Goal: Information Seeking & Learning: Check status

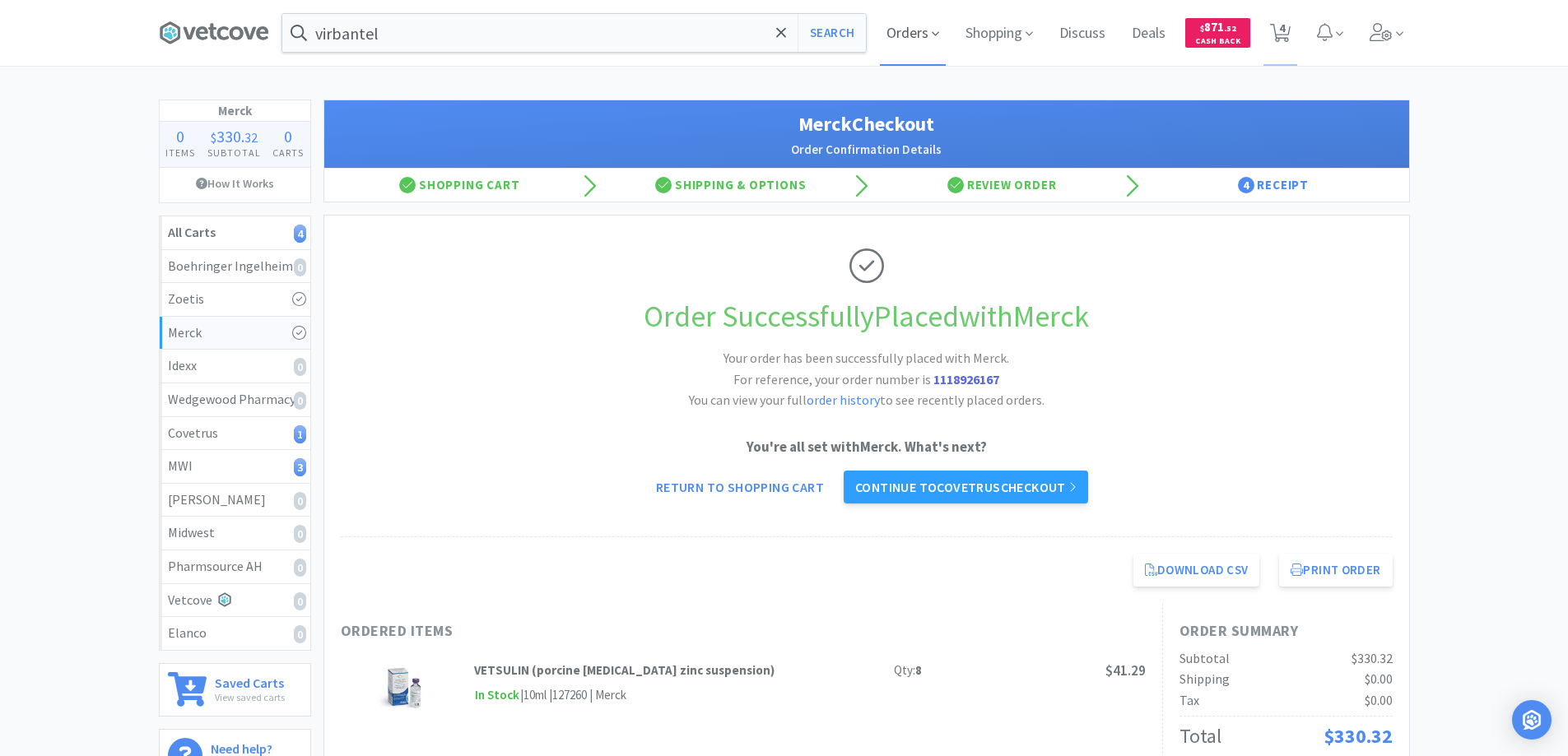
click at [900, 37] on span "Orders" at bounding box center [912, 33] width 66 height 66
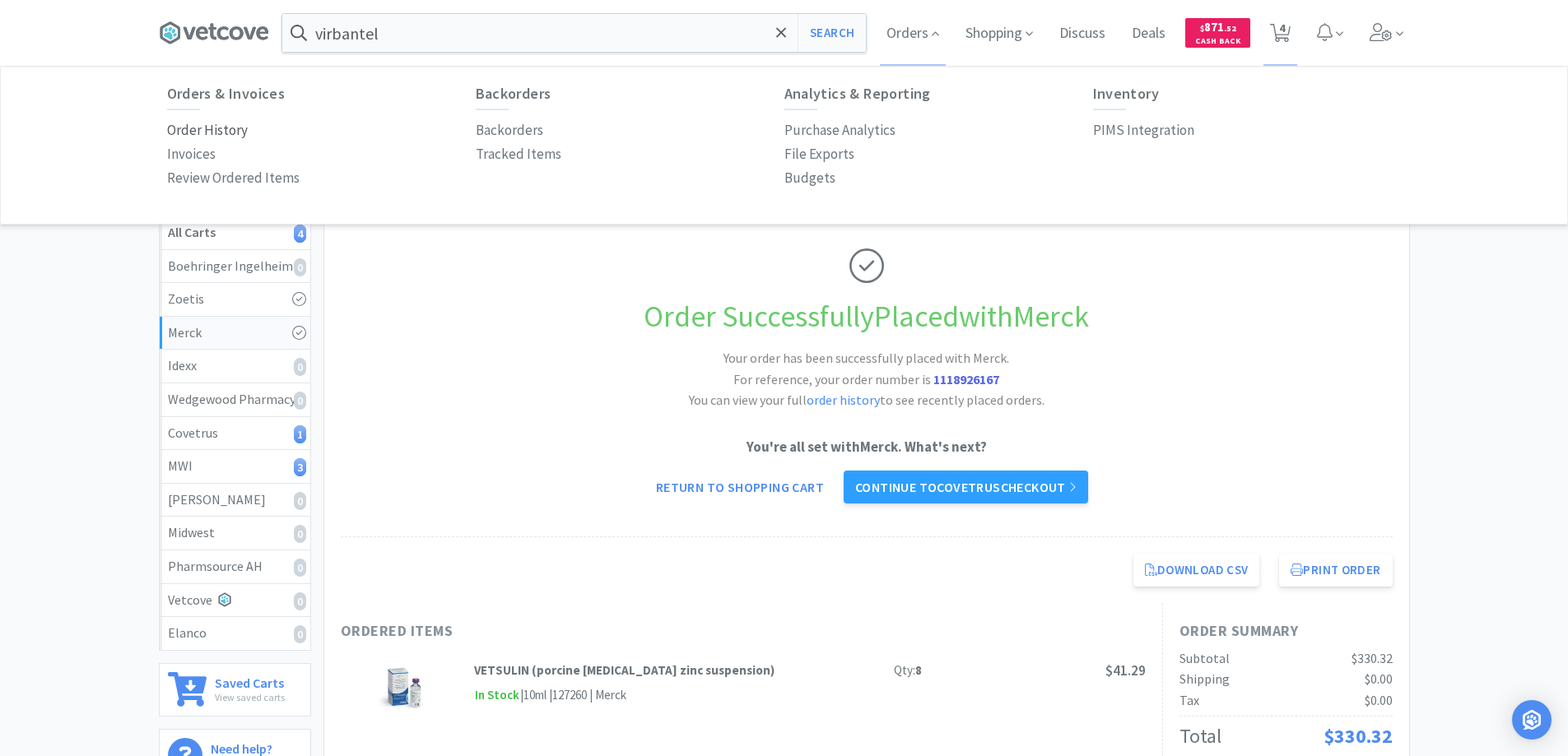
click at [224, 128] on p "Order History" at bounding box center [206, 130] width 80 height 22
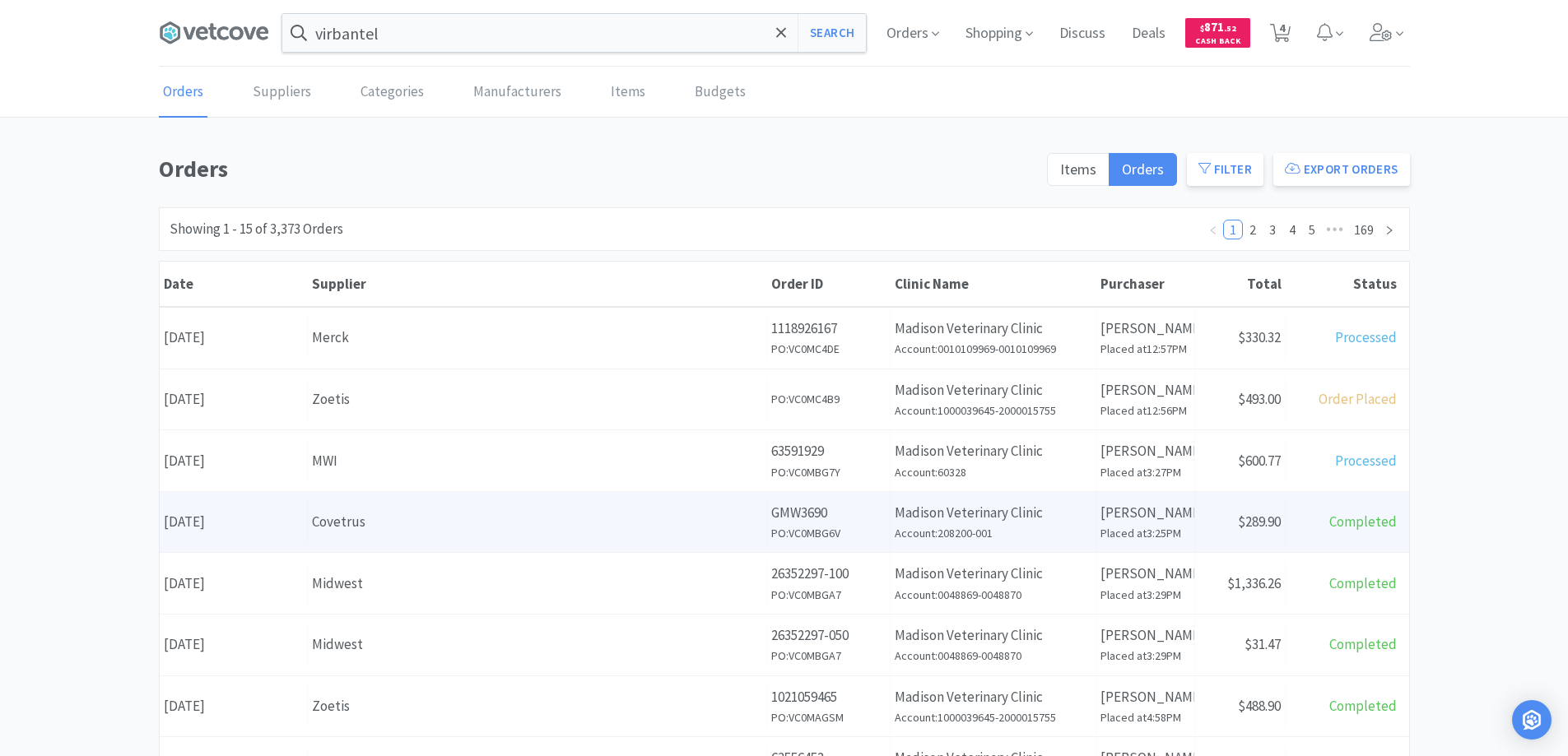
click at [436, 519] on div "Covetrus" at bounding box center [537, 522] width 450 height 22
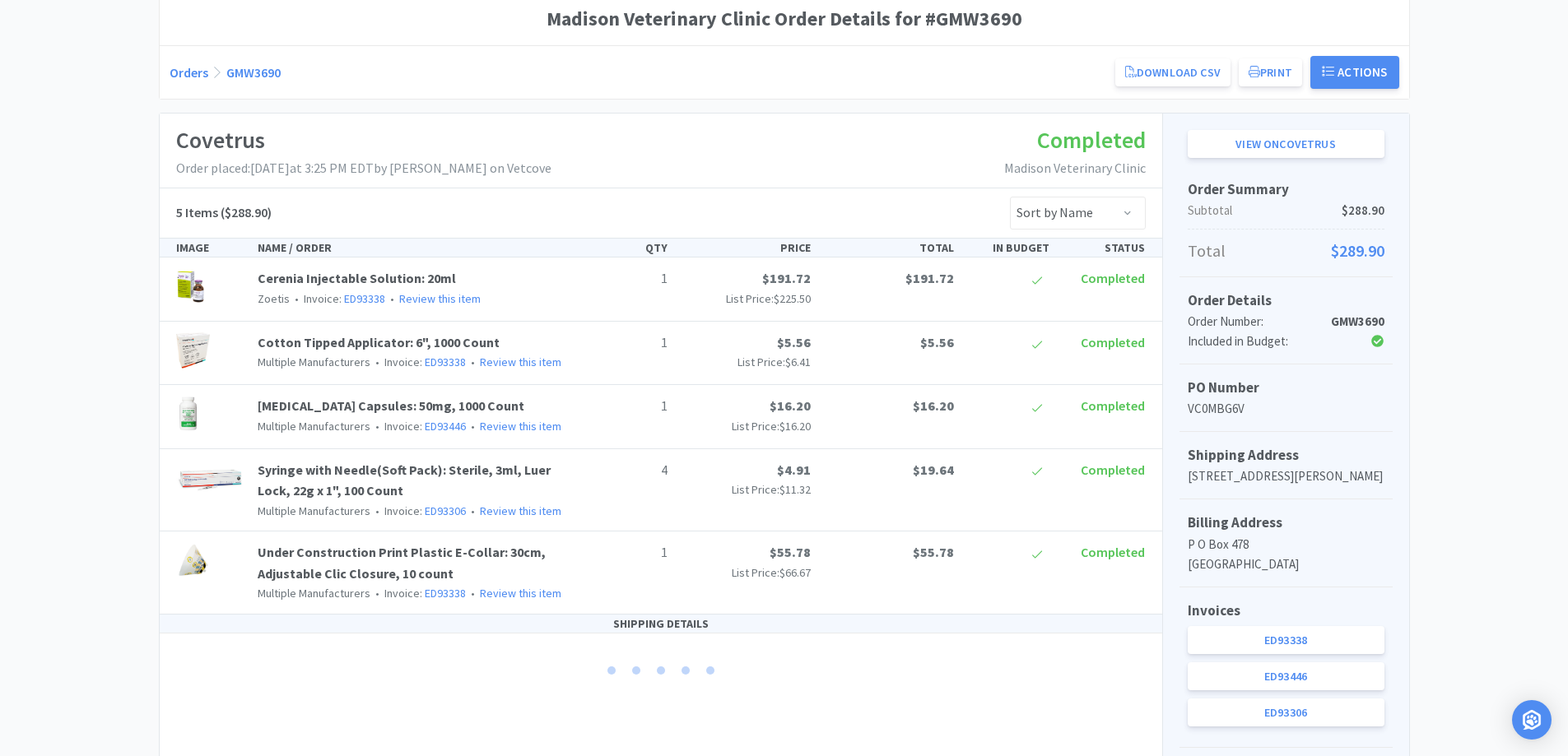
scroll to position [165, 0]
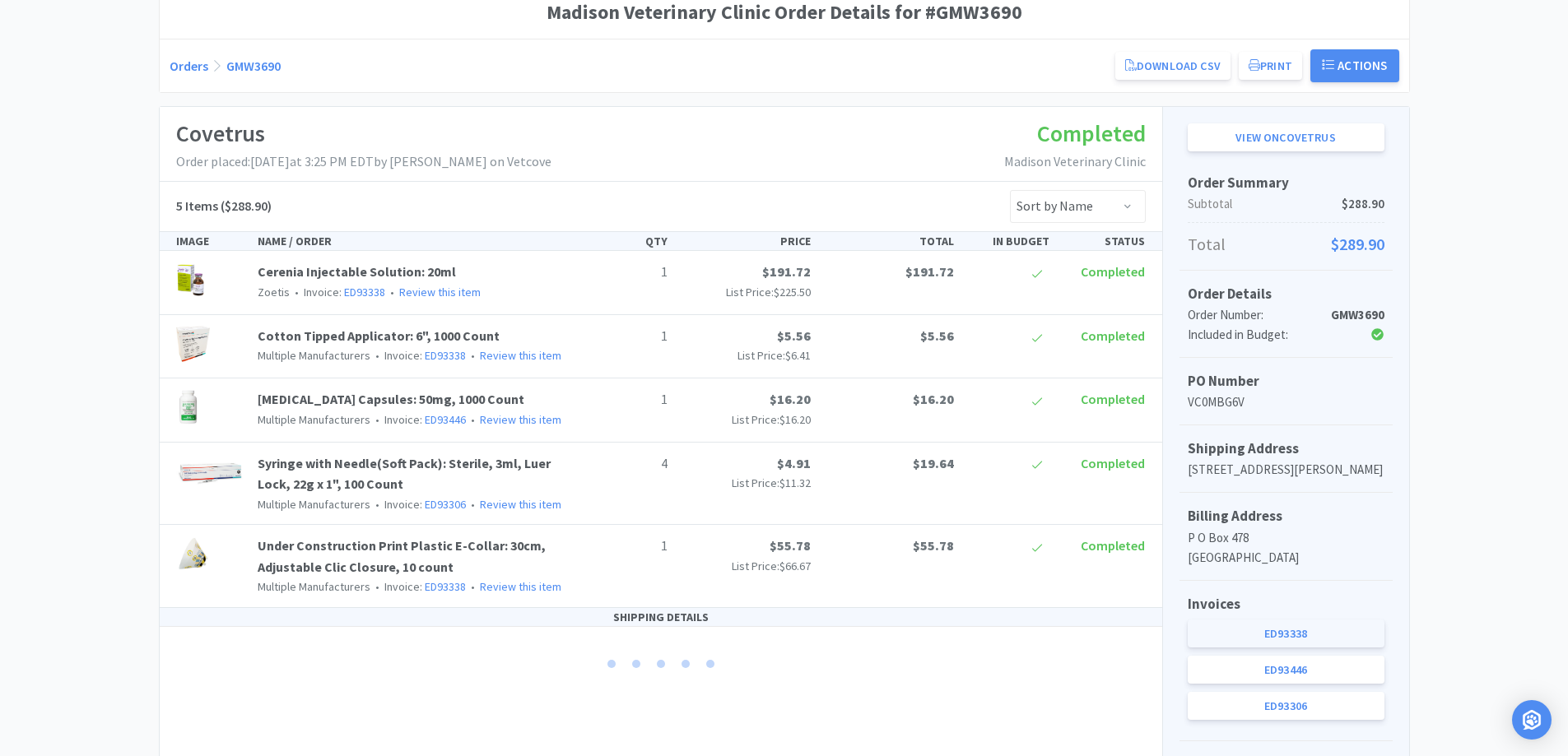
click at [1229, 648] on link "ED93338" at bounding box center [1285, 633] width 197 height 28
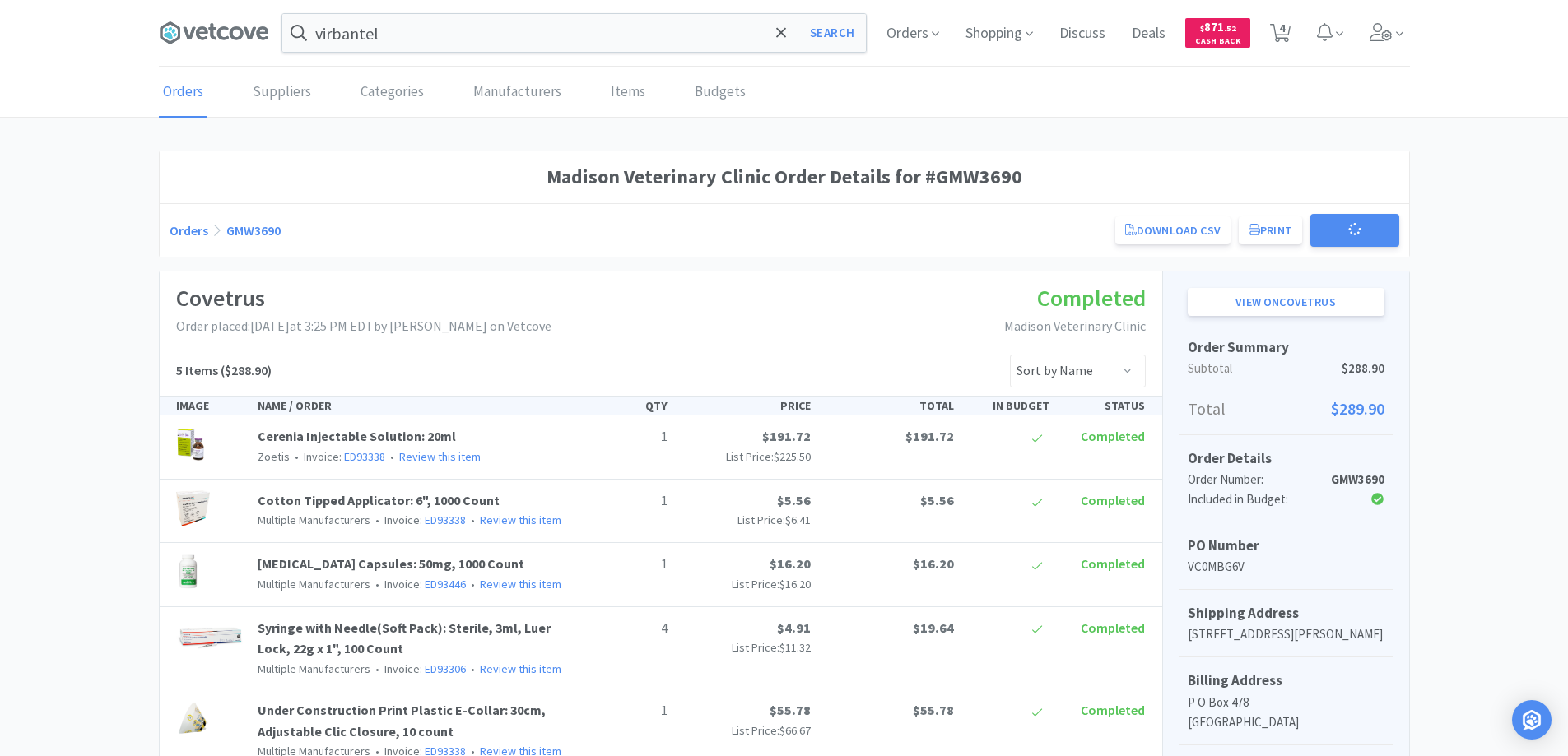
scroll to position [165, 0]
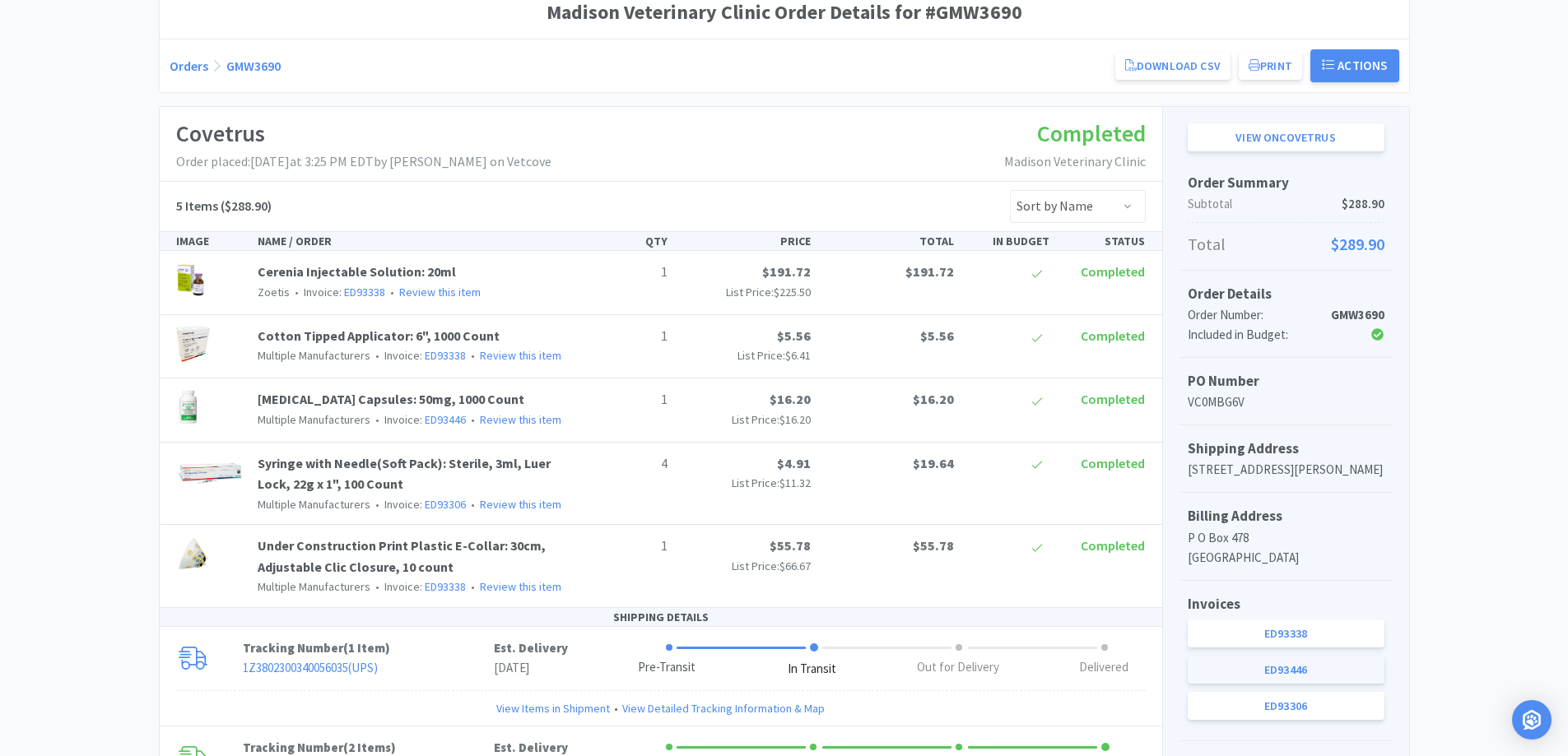
click at [1281, 683] on link "ED93446" at bounding box center [1285, 669] width 197 height 28
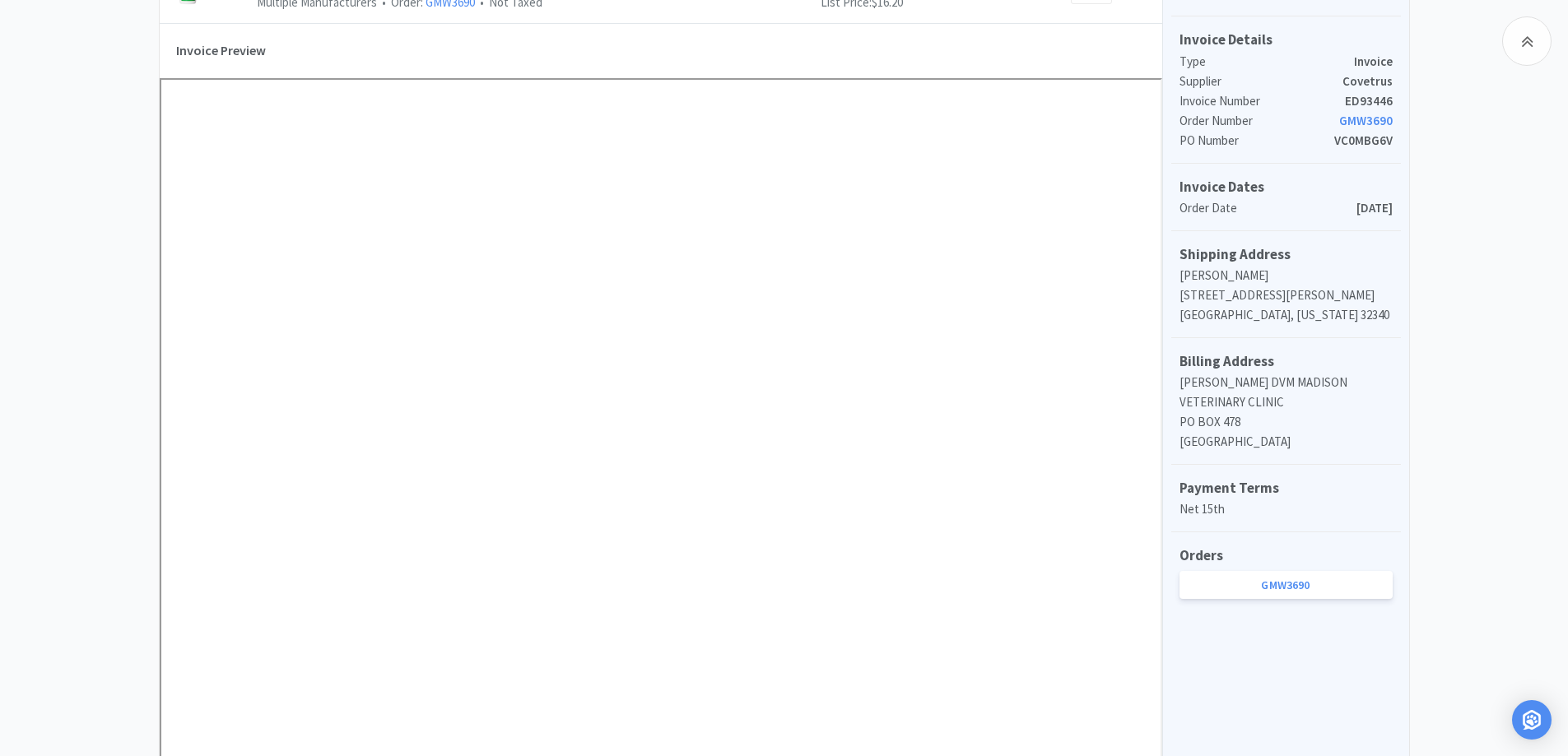
scroll to position [165, 0]
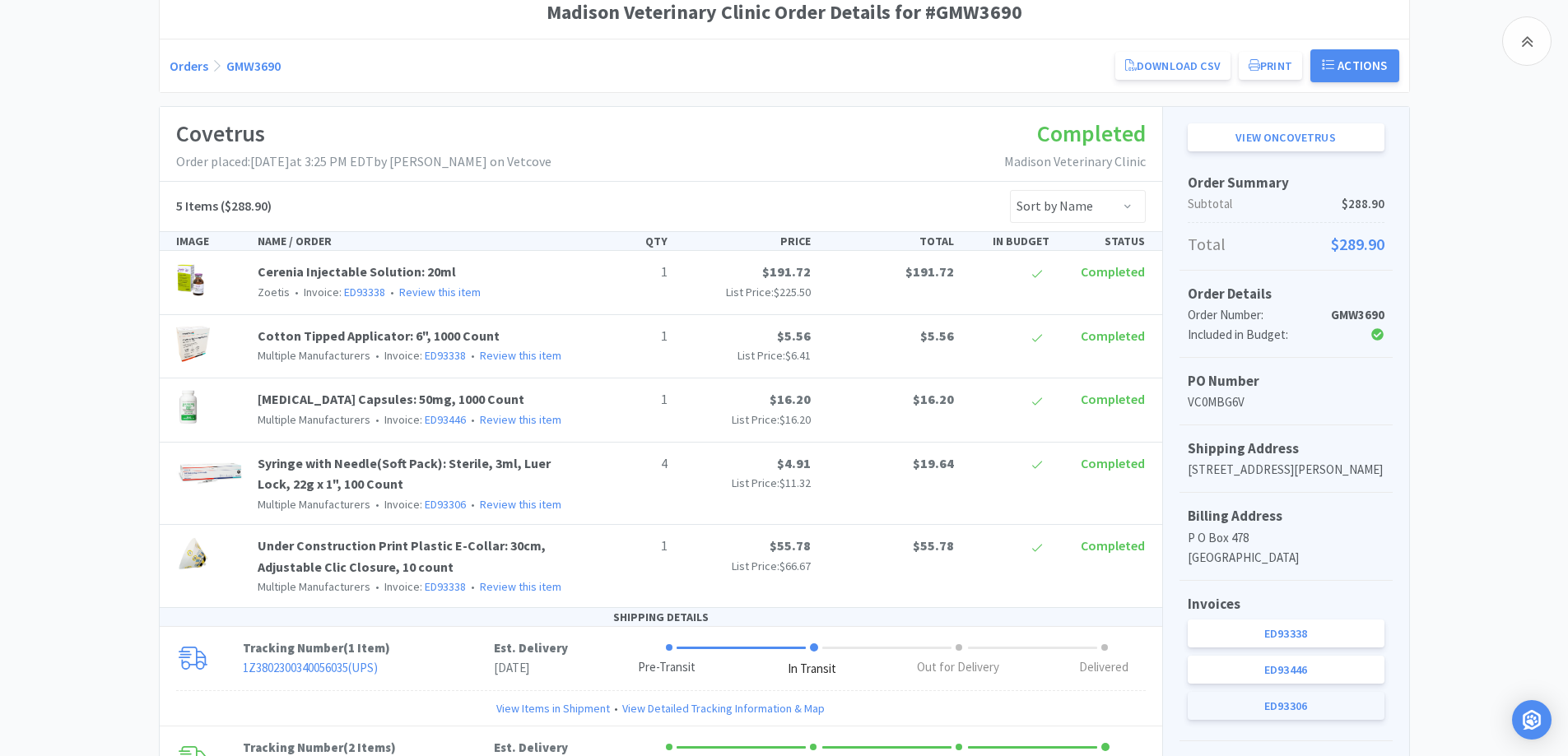
click at [1245, 720] on link "ED93306" at bounding box center [1285, 706] width 197 height 28
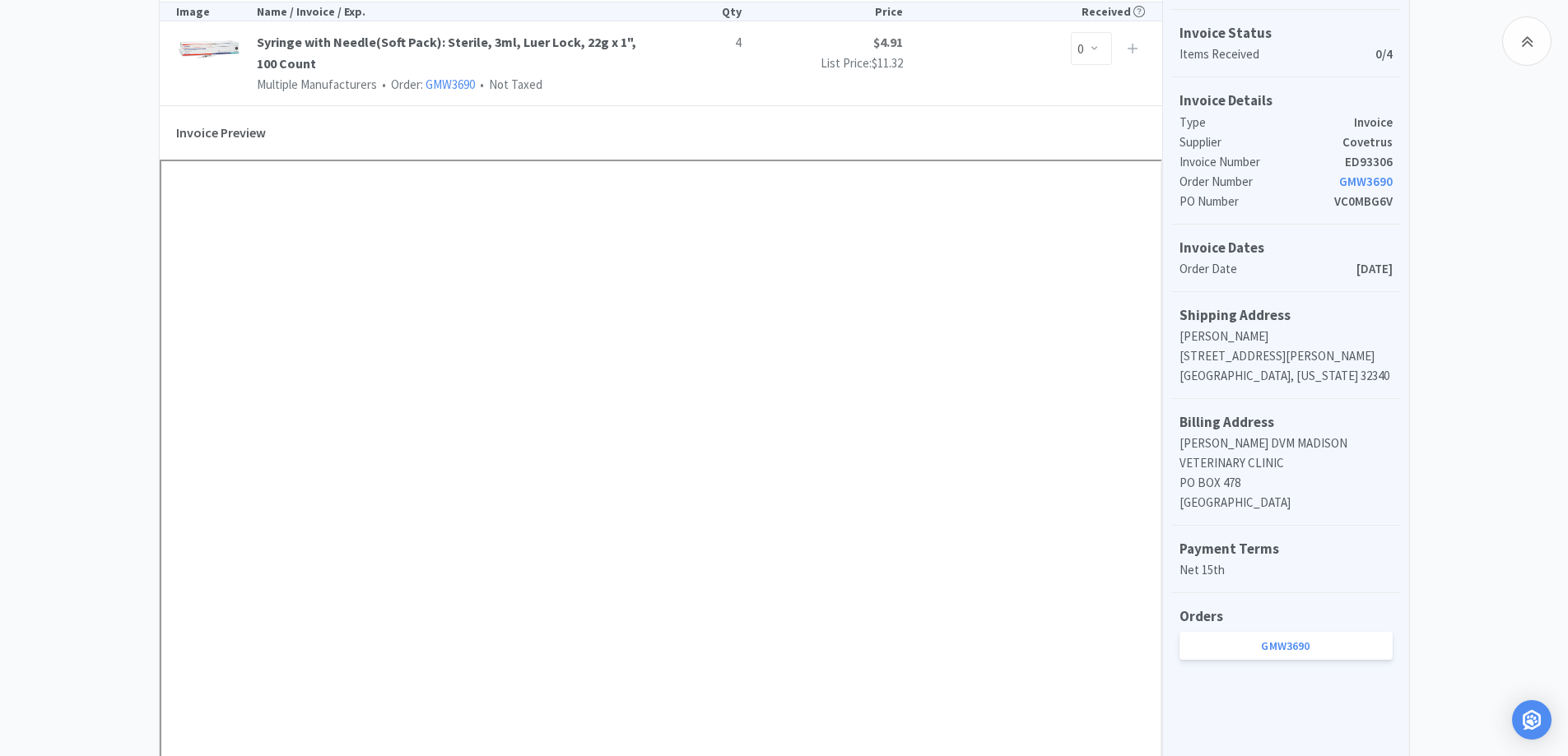
scroll to position [411, 0]
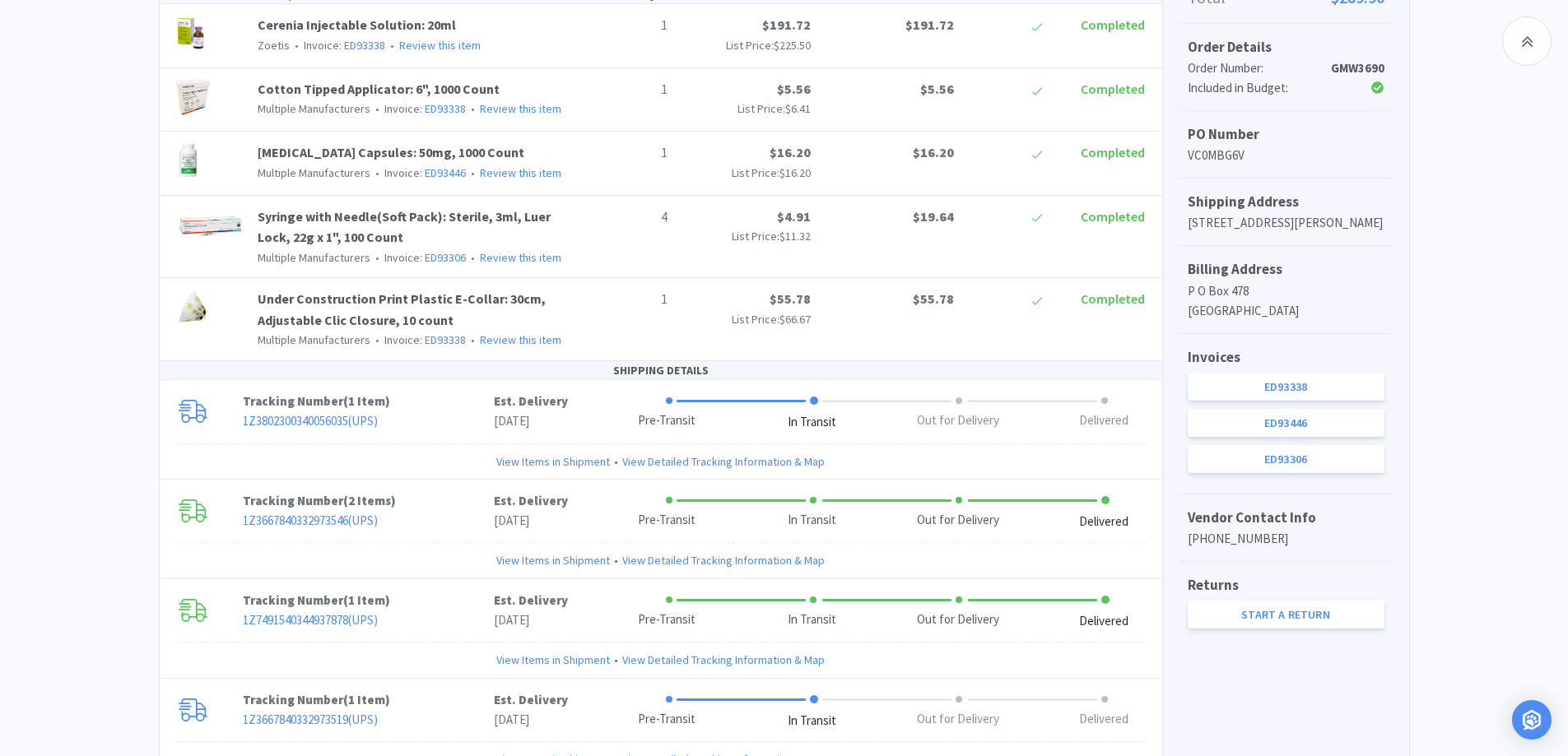
scroll to position [165, 0]
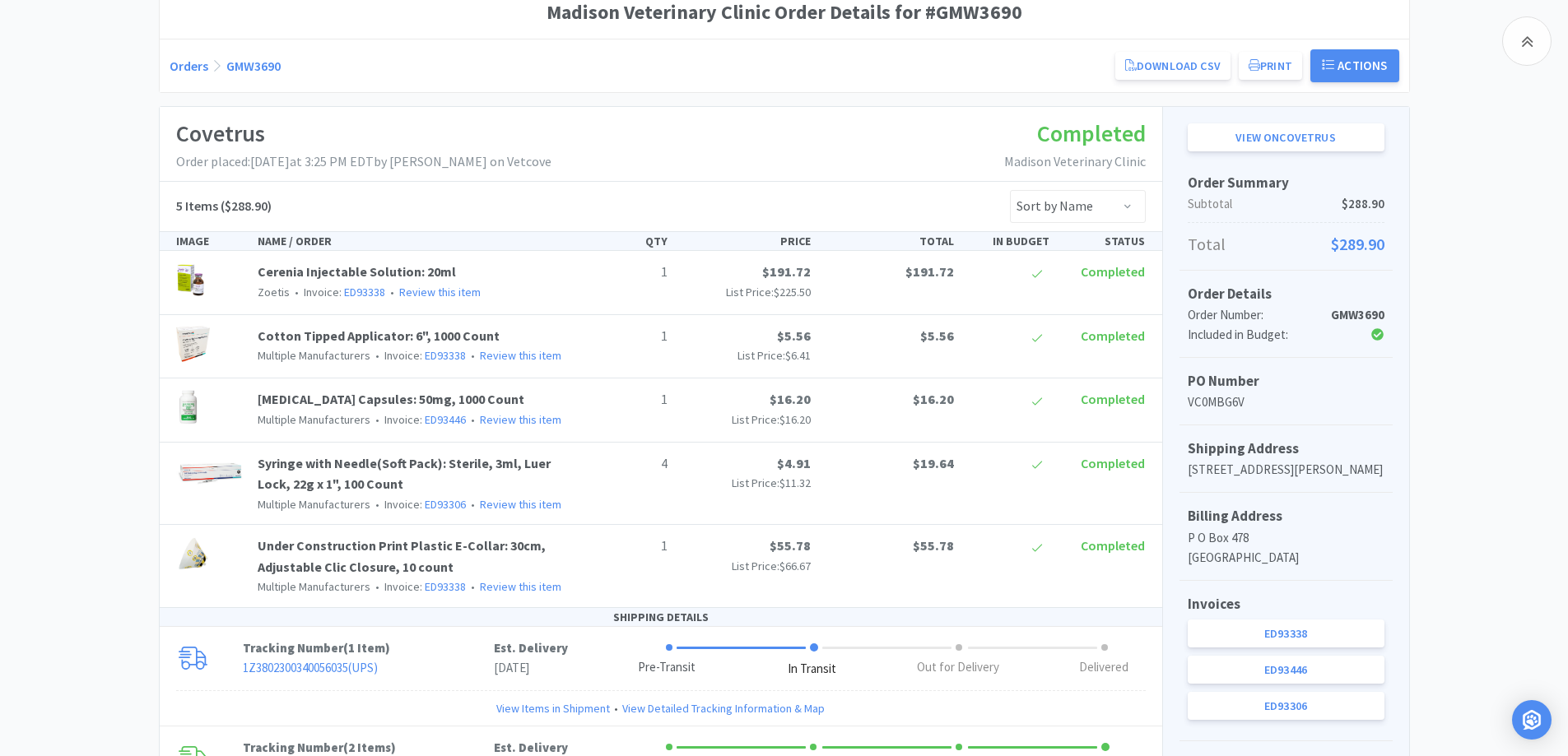
click at [189, 68] on link "Orders" at bounding box center [189, 65] width 39 height 16
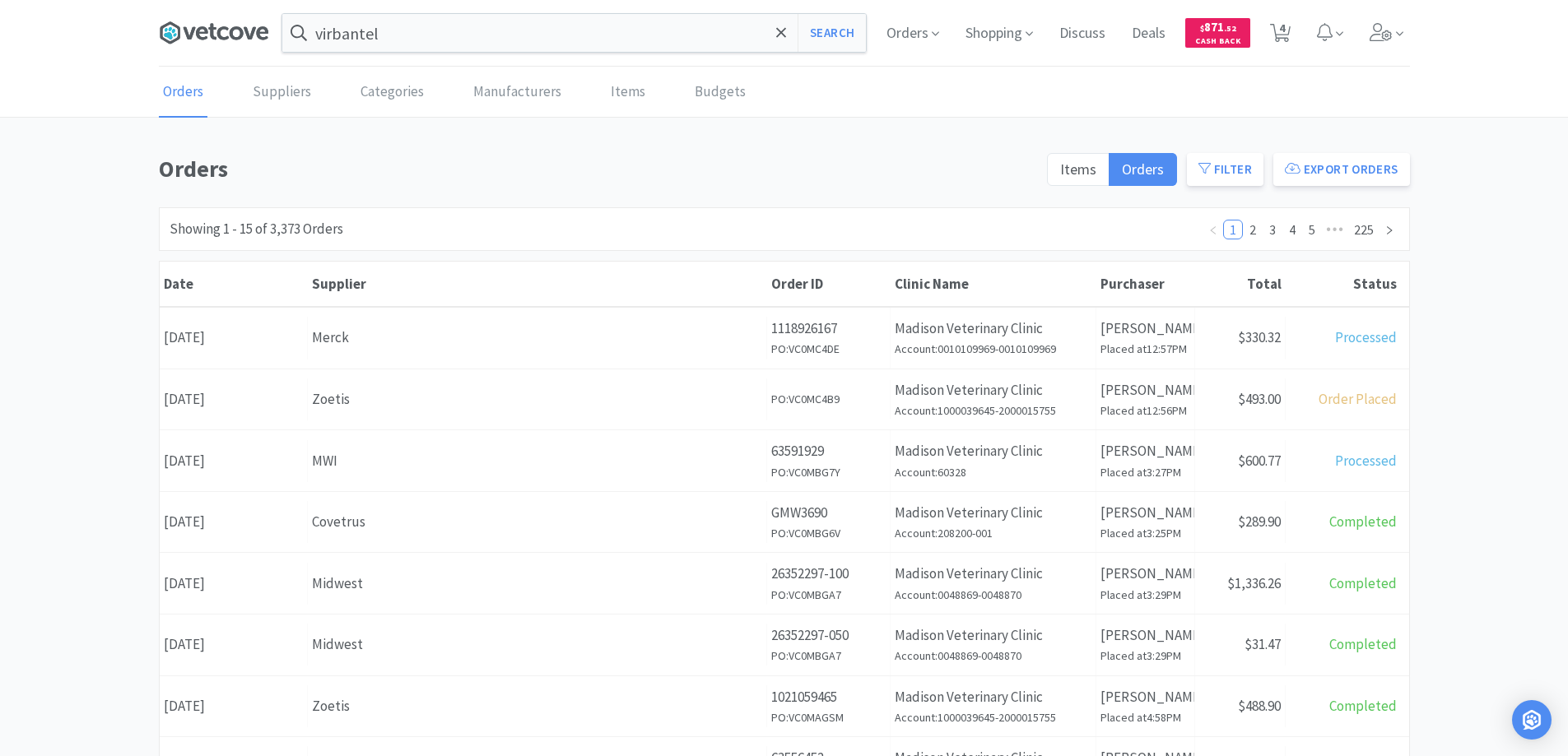
click at [210, 30] on icon at bounding box center [214, 32] width 110 height 24
